Goal: Task Accomplishment & Management: Use online tool/utility

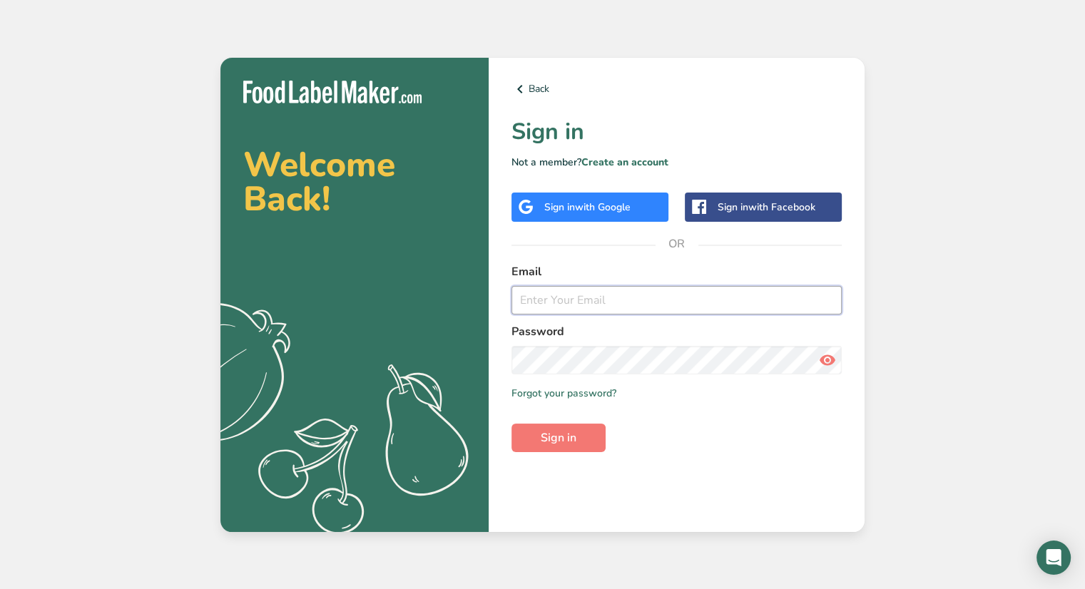
click at [566, 295] on input "email" at bounding box center [677, 300] width 330 height 29
type input "[EMAIL_ADDRESS][DOMAIN_NAME]"
click at [512, 424] on button "Sign in" at bounding box center [559, 438] width 94 height 29
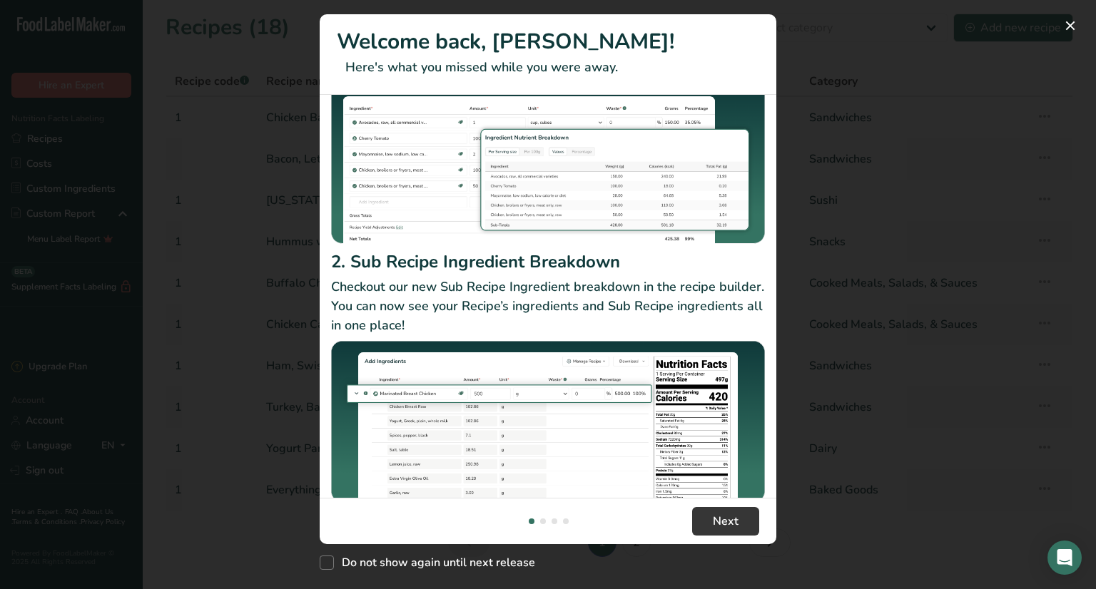
scroll to position [148, 0]
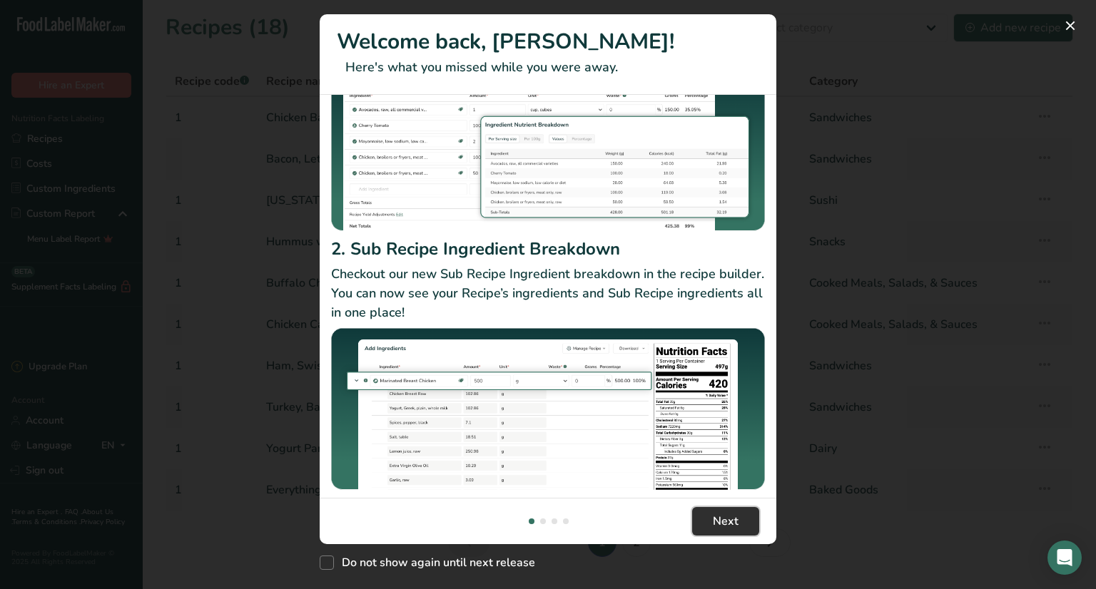
click at [713, 528] on span "Next" at bounding box center [726, 521] width 26 height 17
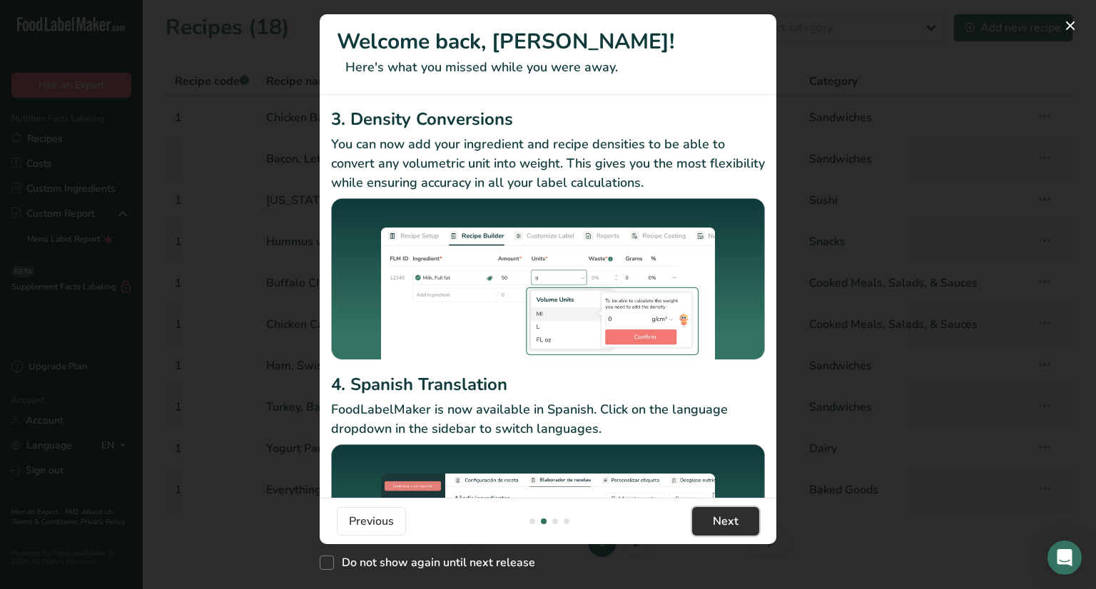
click at [713, 528] on span "Next" at bounding box center [726, 521] width 26 height 17
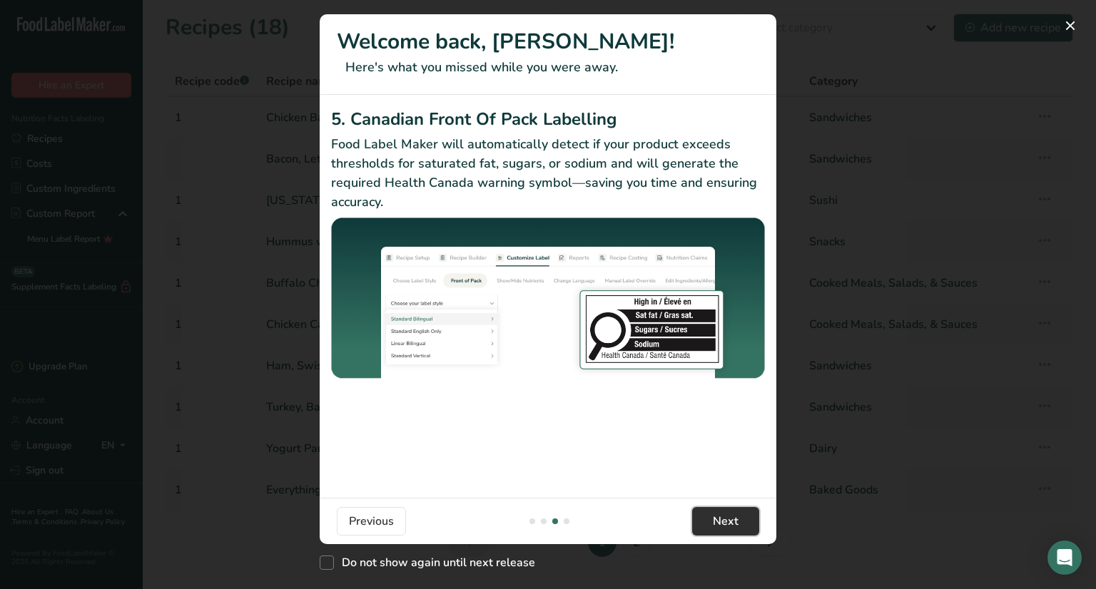
click at [713, 528] on span "Next" at bounding box center [726, 521] width 26 height 17
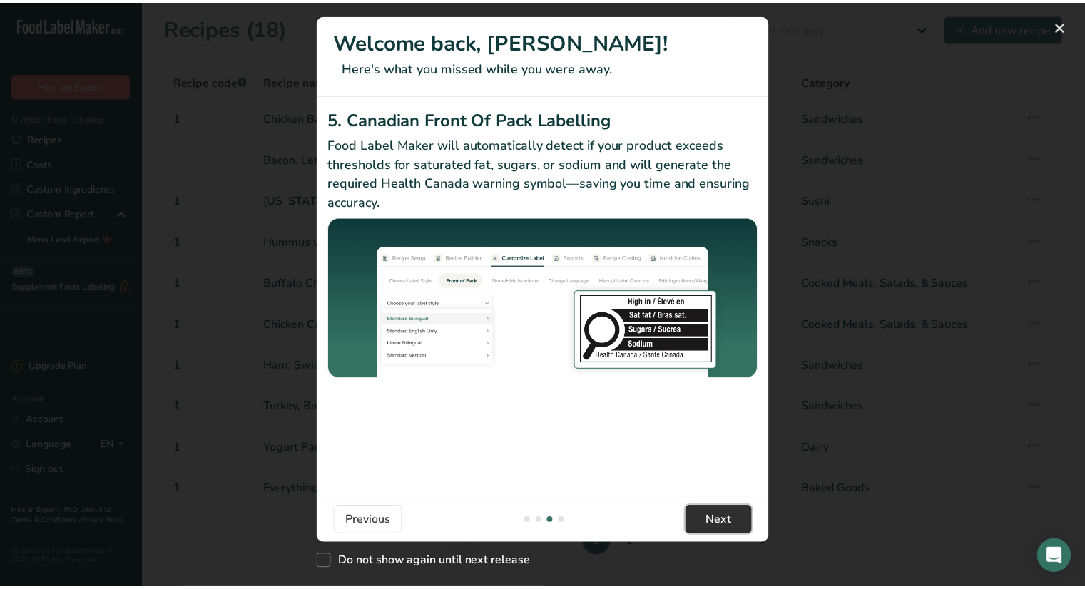
scroll to position [0, 1370]
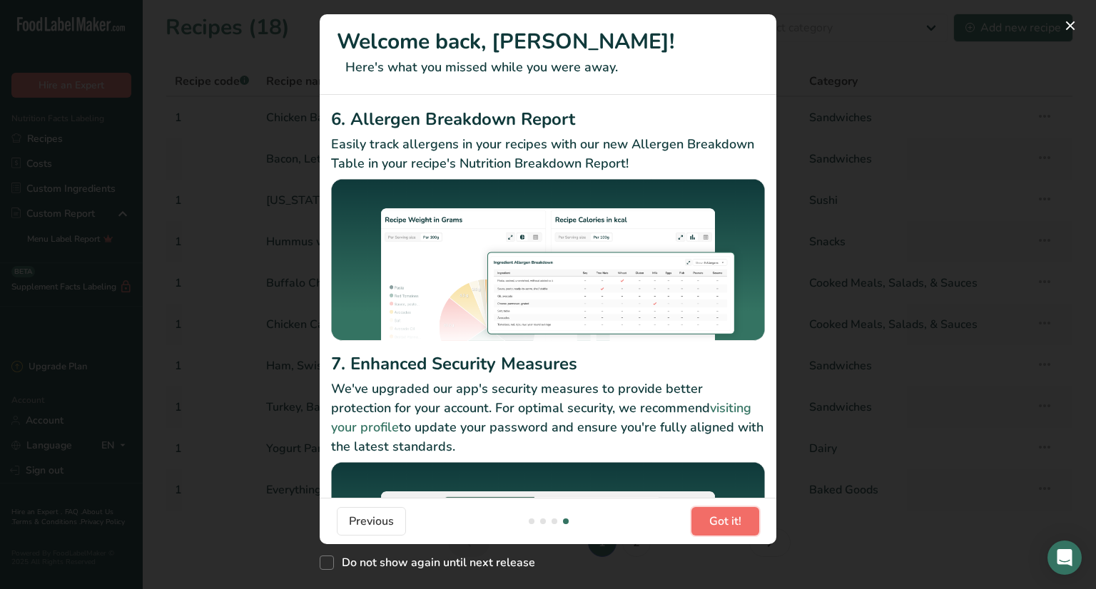
click at [713, 528] on span "Got it!" at bounding box center [725, 521] width 32 height 17
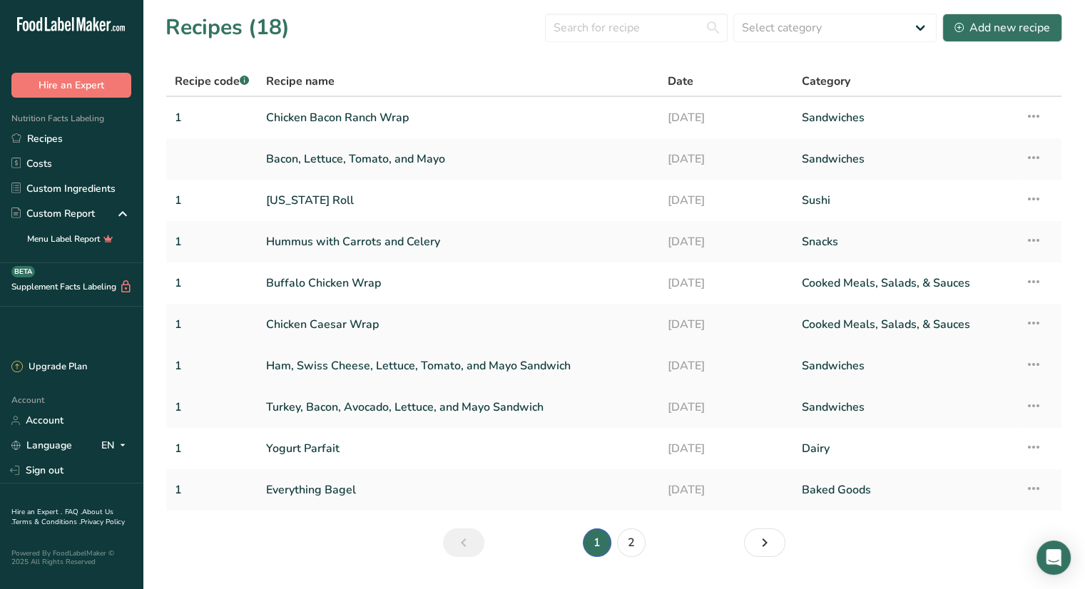
click at [457, 371] on link "Ham, Swiss Cheese, Lettuce, Tomato, and Mayo Sandwich" at bounding box center [458, 366] width 385 height 30
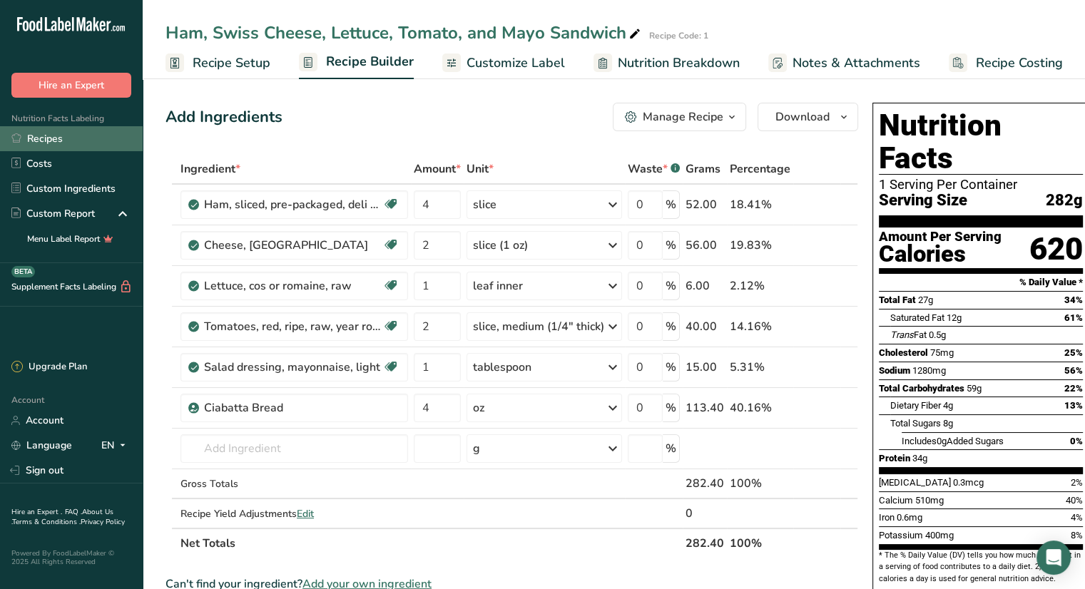
click at [58, 146] on link "Recipes" at bounding box center [71, 138] width 143 height 25
